Goal: Find specific page/section: Find specific page/section

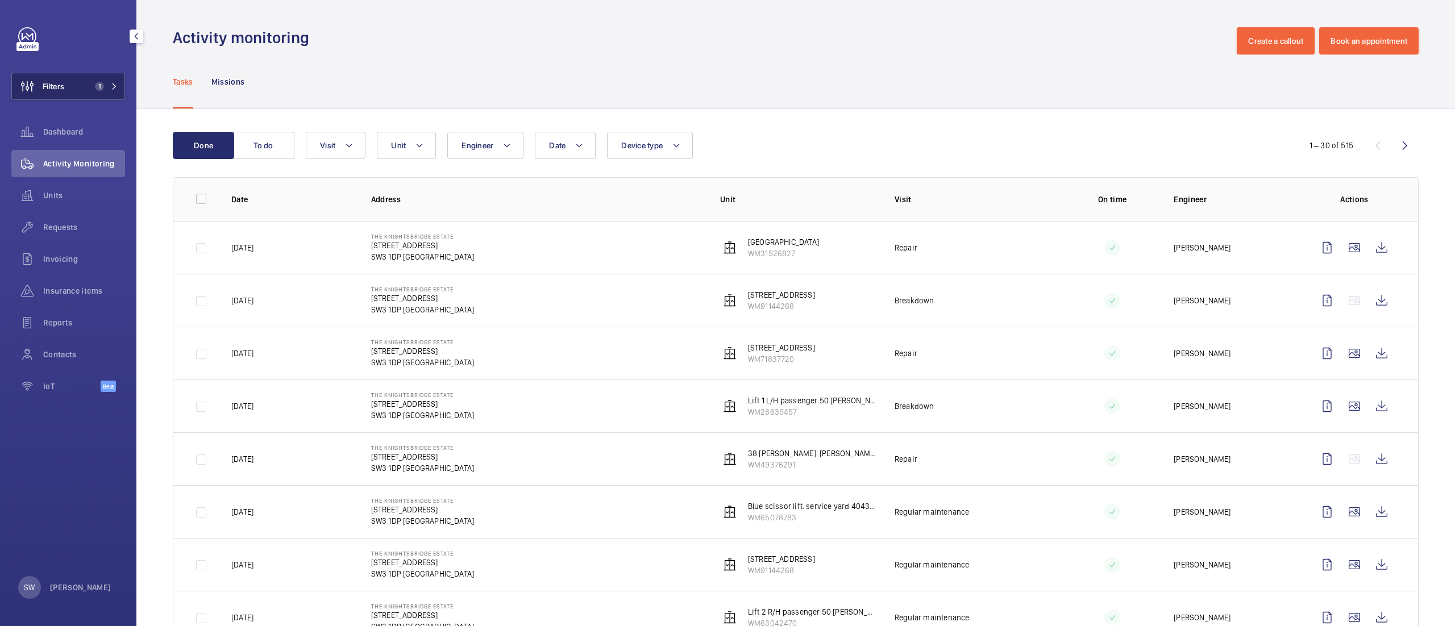
scroll to position [639, 0]
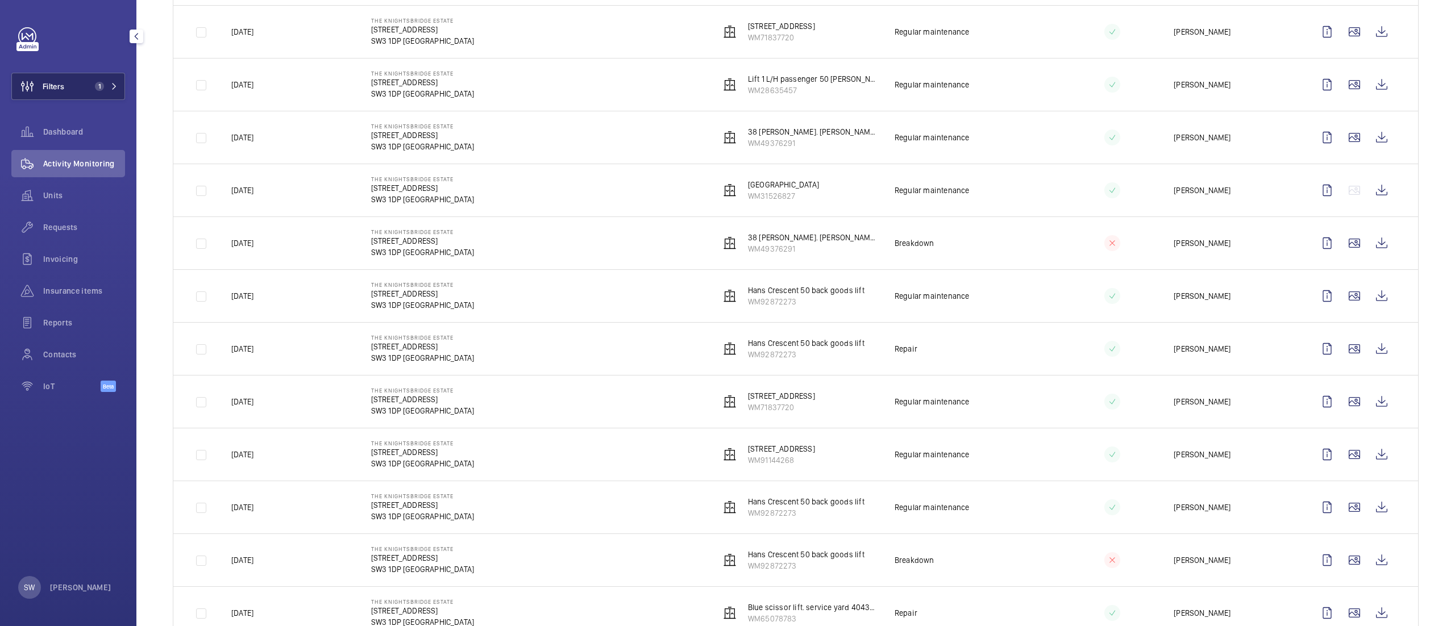
click at [82, 86] on button "Filters 1" at bounding box center [68, 86] width 114 height 27
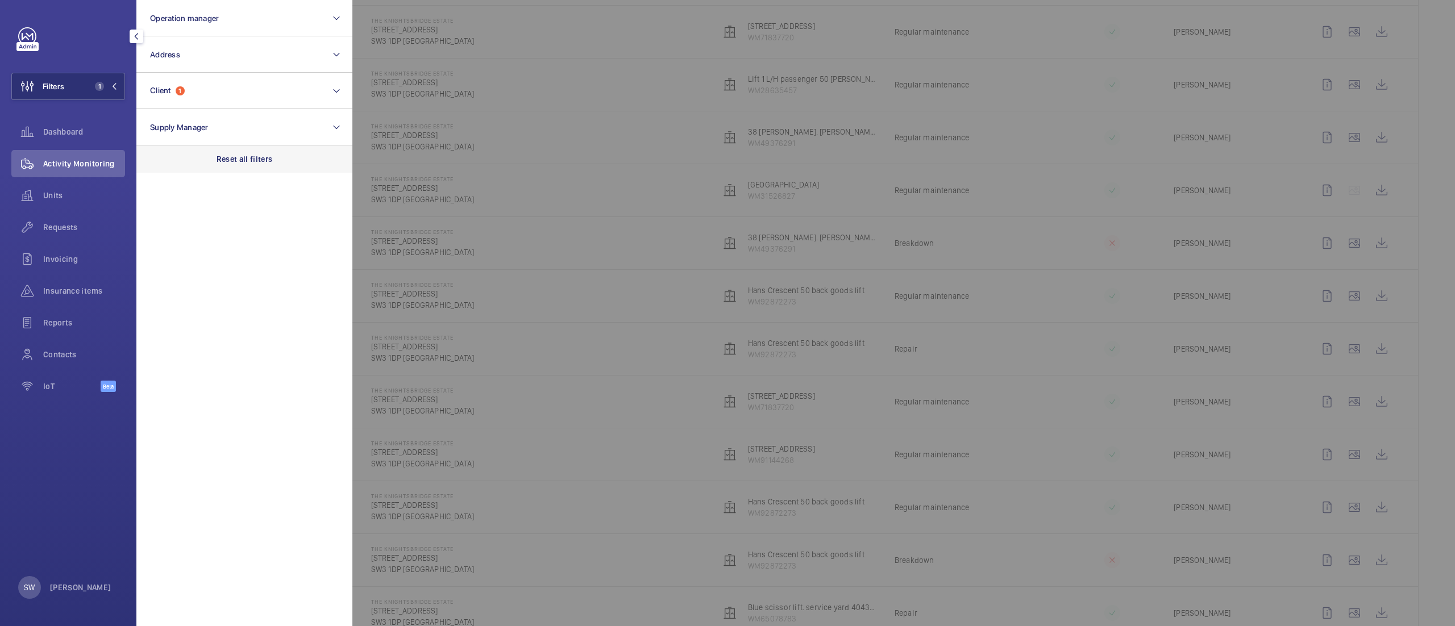
drag, startPoint x: 269, startPoint y: 161, endPoint x: 260, endPoint y: 154, distance: 12.2
click at [267, 161] on p "Reset all filters" at bounding box center [245, 158] width 56 height 11
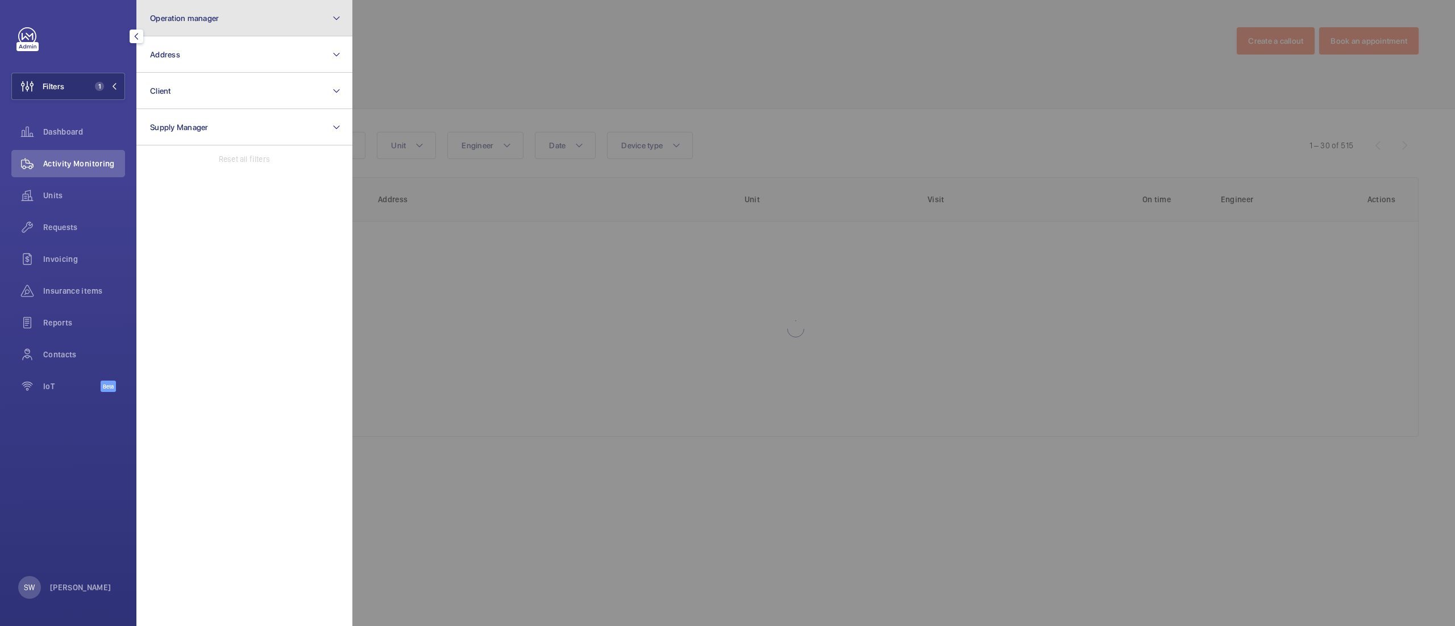
click at [176, 14] on span "Operation manager" at bounding box center [184, 18] width 69 height 9
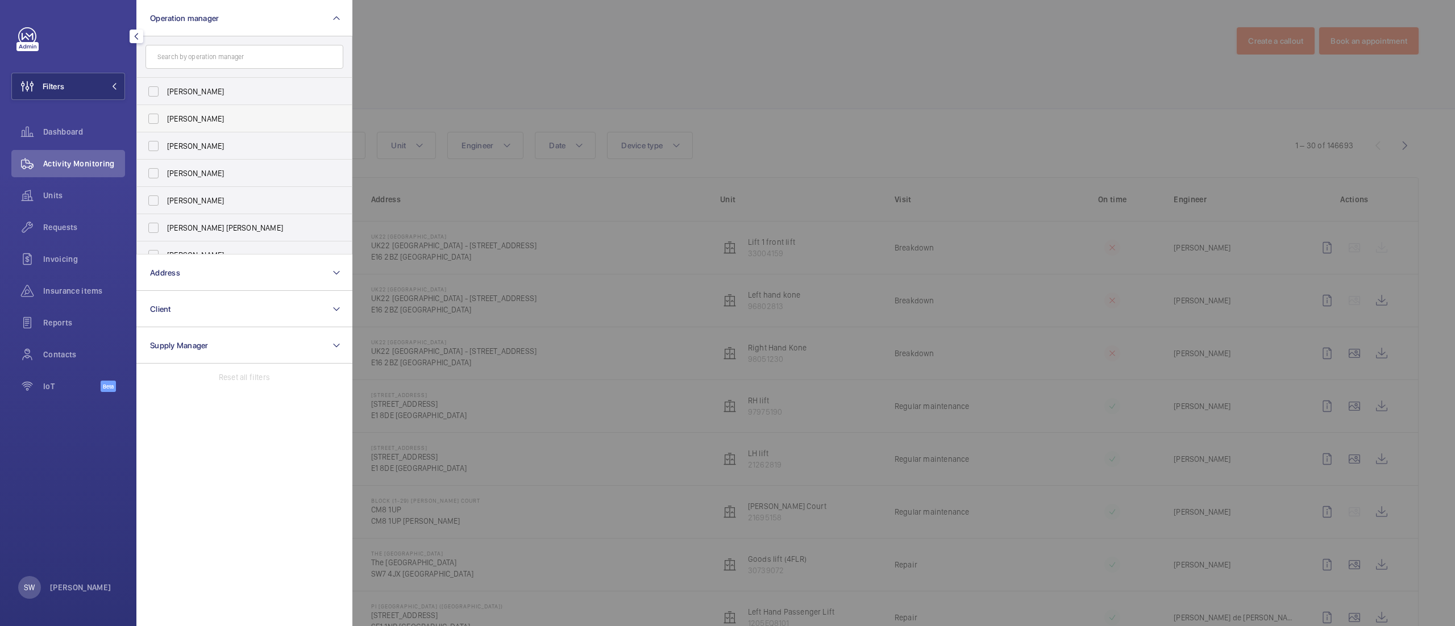
click at [230, 117] on span "[PERSON_NAME]" at bounding box center [245, 118] width 156 height 11
click at [165, 117] on input "[PERSON_NAME]" at bounding box center [153, 118] width 23 height 23
checkbox input "true"
click at [648, 64] on div at bounding box center [1079, 313] width 1455 height 626
